Goal: Information Seeking & Learning: Learn about a topic

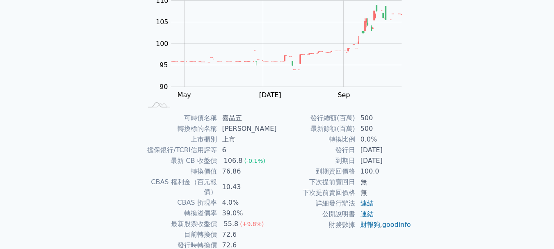
scroll to position [72, 0]
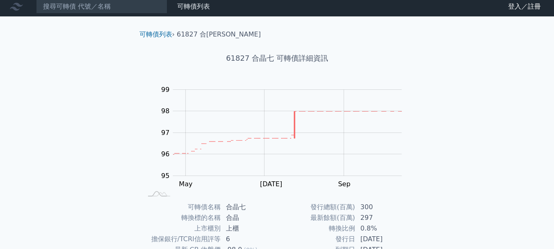
scroll to position [2, 0]
